Goal: Task Accomplishment & Management: Manage account settings

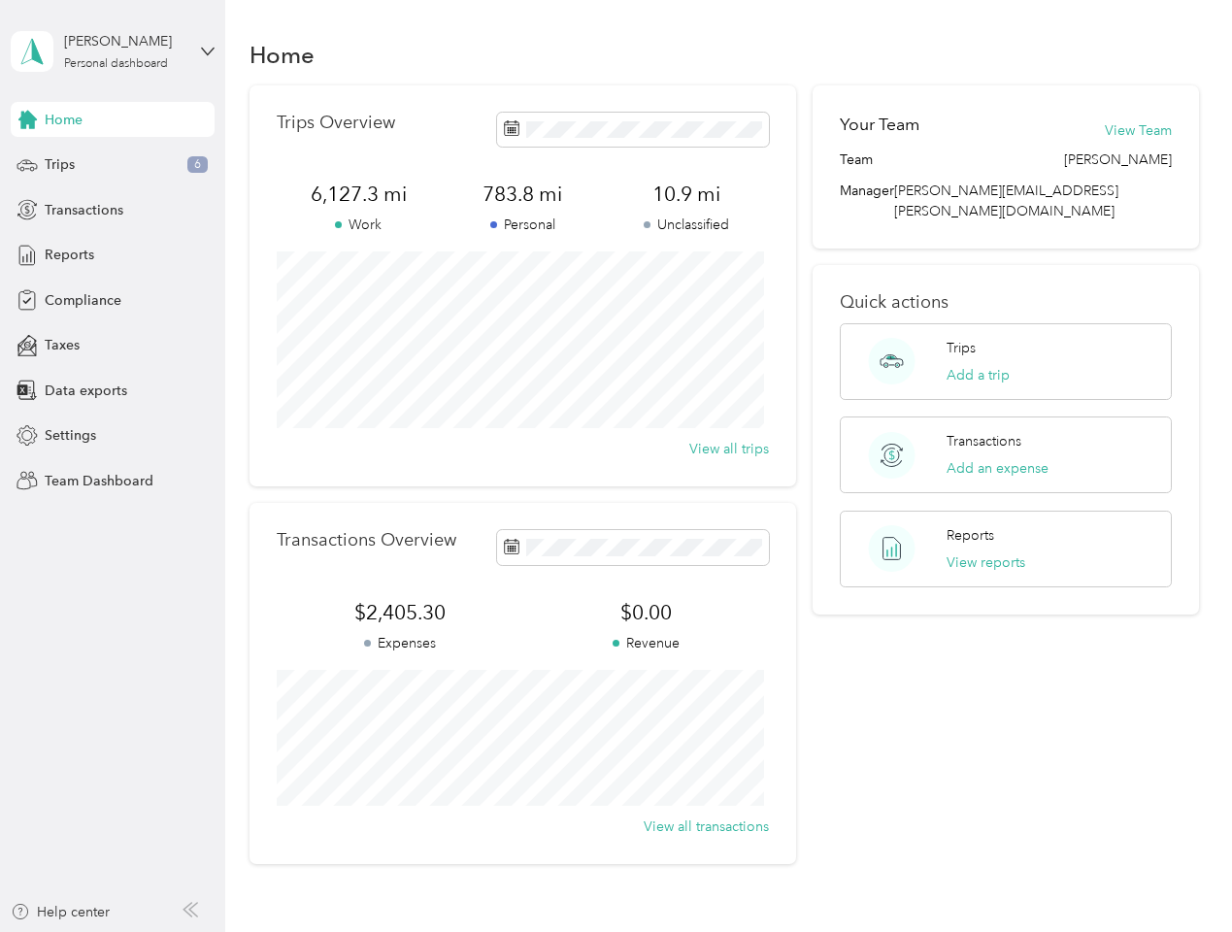
click at [615, 466] on div "Trips Overview 6,127.3 mi Work 783.8 mi Personal 10.9 mi Unclassified View all …" at bounding box center [522, 285] width 547 height 401
click at [113, 51] on div "[PERSON_NAME]" at bounding box center [124, 41] width 121 height 20
click at [113, 119] on div "You’re signed in as [PERSON_NAME][EMAIL_ADDRESS][PERSON_NAME][DOMAIN_NAME] Team…" at bounding box center [325, 170] width 628 height 198
click at [27, 119] on div "You’re signed in as [PERSON_NAME][EMAIL_ADDRESS][PERSON_NAME][DOMAIN_NAME] Team…" at bounding box center [325, 170] width 628 height 198
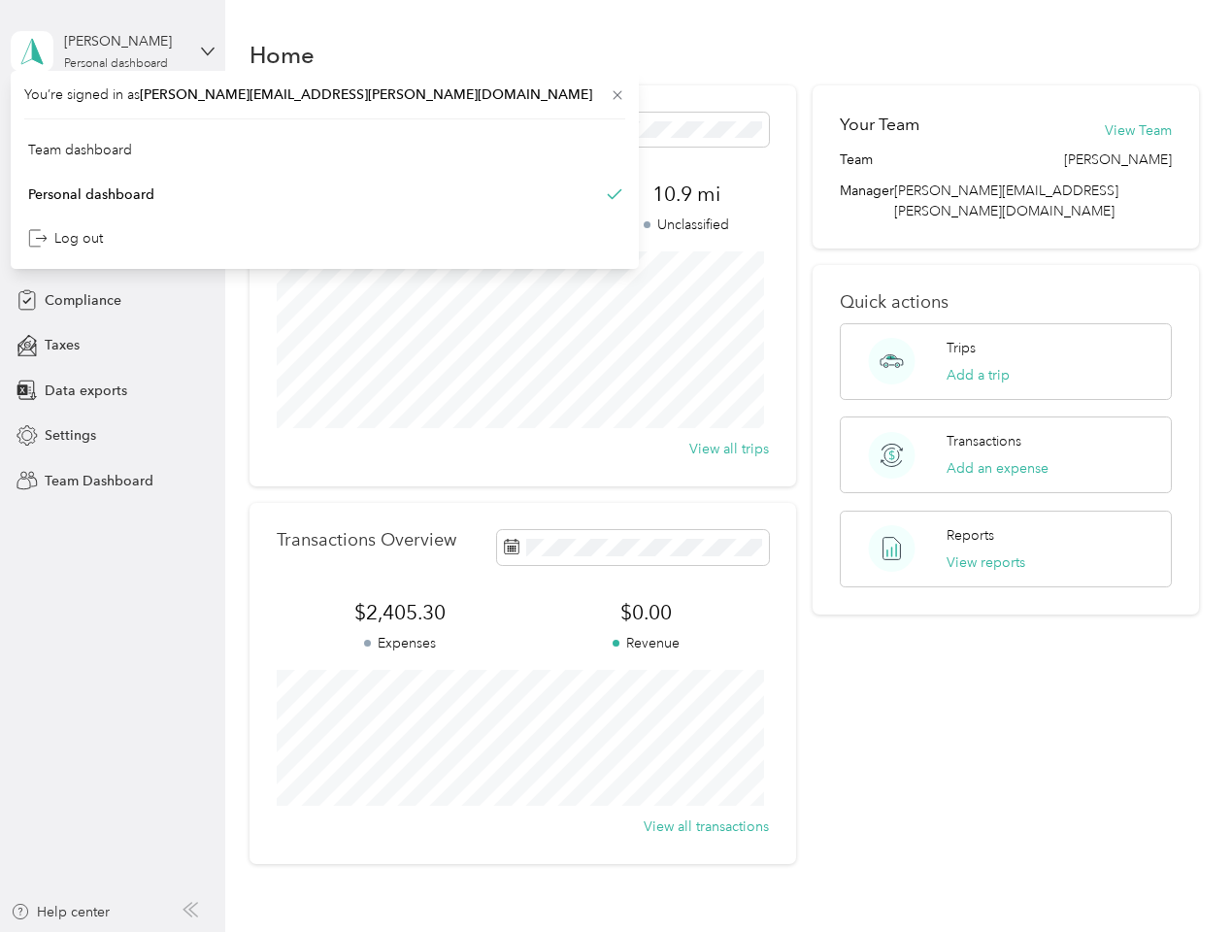
click at [113, 165] on div "Trips 6" at bounding box center [113, 165] width 204 height 35
